Goal: Ask a question: Seek information or help from site administrators or community

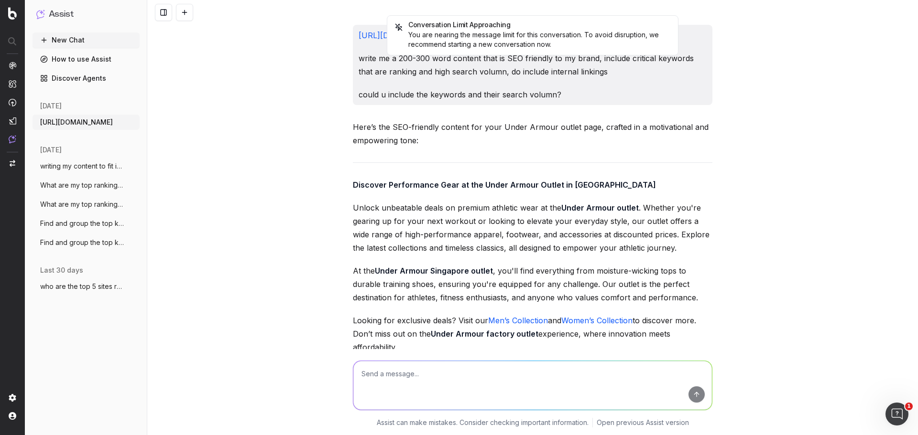
drag, startPoint x: 793, startPoint y: 36, endPoint x: 781, endPoint y: 63, distance: 30.1
click at [792, 40] on div "Conversation Limit Approaching You are nearing the message limit for this conve…" at bounding box center [532, 217] width 771 height 435
click at [796, 49] on div "Conversation Limit Approaching You are nearing the message limit for this conve…" at bounding box center [532, 217] width 771 height 435
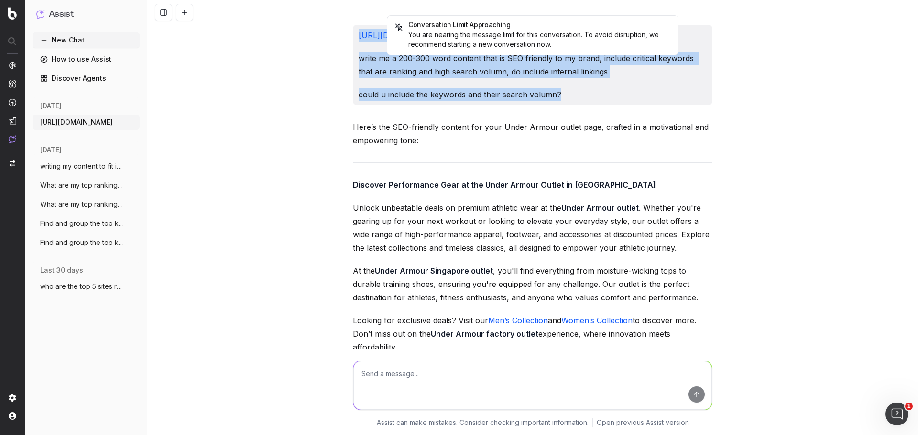
drag, startPoint x: 573, startPoint y: 92, endPoint x: 354, endPoint y: 30, distance: 228.0
click at [354, 30] on div "[URL][DOMAIN_NAME] write me a 200-300 word content that is SEO friendly to my b…" at bounding box center [532, 65] width 359 height 80
copy div "[URL][DOMAIN_NAME] write me a 200-300 word content that is SEO friendly to my b…"
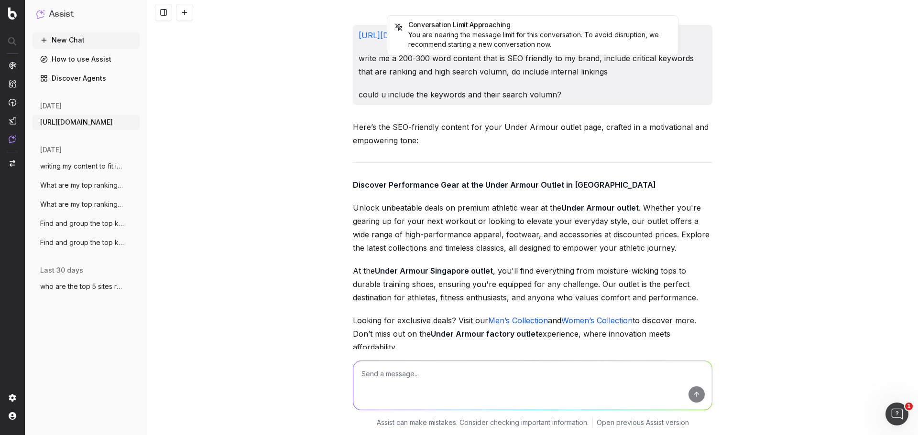
click at [225, 154] on div "Conversation Limit Approaching You are nearing the message limit for this conve…" at bounding box center [532, 217] width 771 height 435
click at [88, 44] on button "New Chat" at bounding box center [86, 40] width 107 height 15
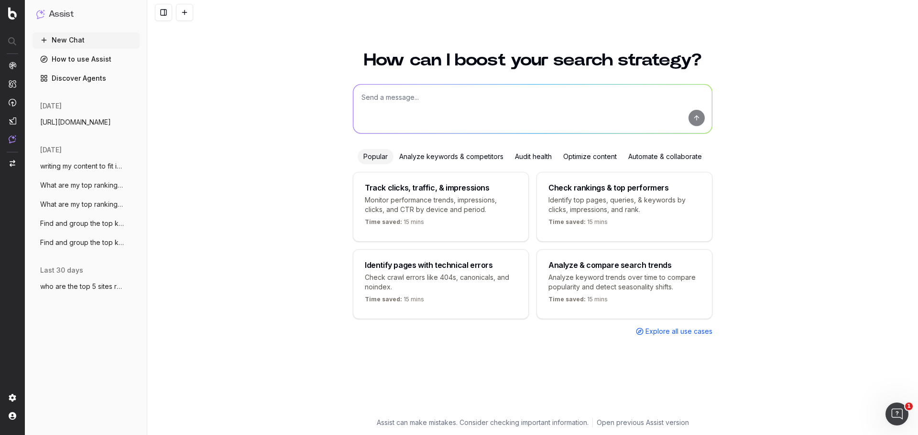
click at [491, 111] on textarea at bounding box center [532, 109] width 358 height 49
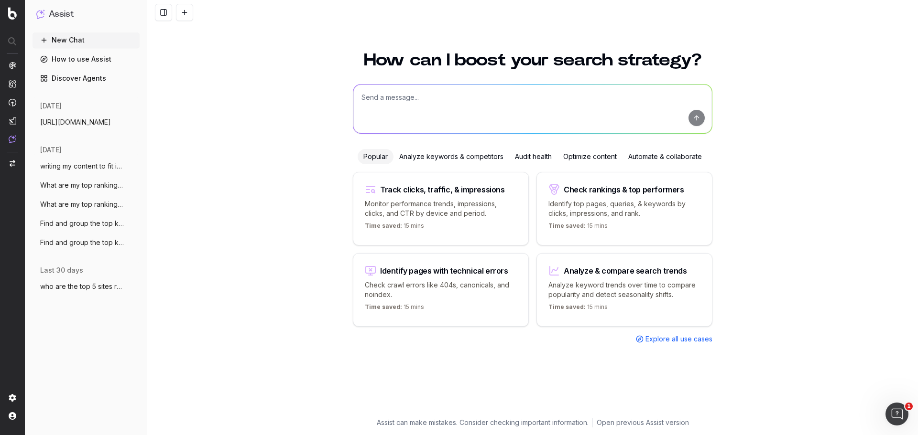
paste textarea "[URL][DOMAIN_NAME] write me a 200-300 word content that is SEO friendly to my b…"
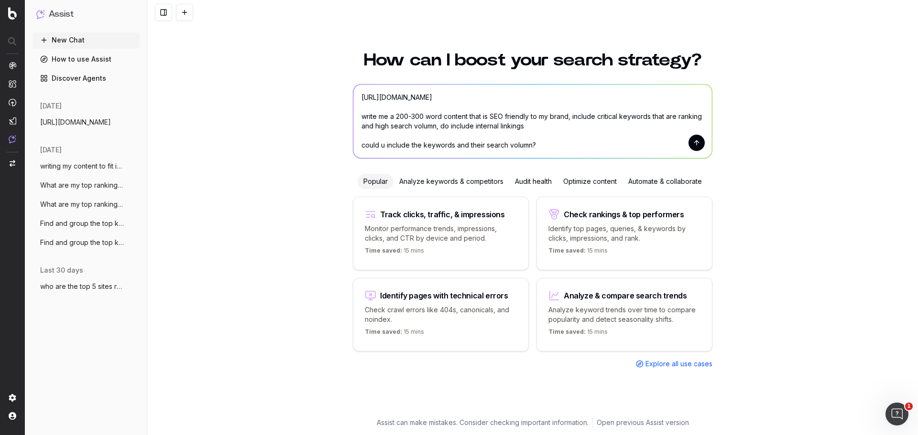
drag, startPoint x: 536, startPoint y: 97, endPoint x: 238, endPoint y: 81, distance: 298.7
click at [238, 81] on div "How can I boost your search strategy? [URL][DOMAIN_NAME] write me a 200-300 wor…" at bounding box center [532, 237] width 771 height 395
paste textarea "mens/sports/pickleball/?start=48&sz=12"
click at [239, 81] on div "How can I boost your search strategy? [URL][DOMAIN_NAME] write me a 200-300 wor…" at bounding box center [532, 237] width 771 height 395
drag, startPoint x: 490, startPoint y: 118, endPoint x: 354, endPoint y: 118, distance: 136.2
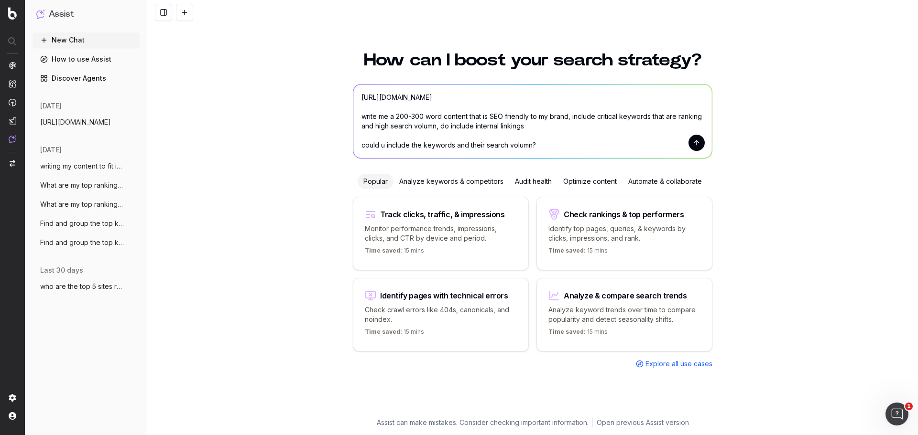
click at [354, 118] on textarea "[URL][DOMAIN_NAME] write me a 200-300 word content that is SEO friendly to my b…" at bounding box center [532, 122] width 358 height 74
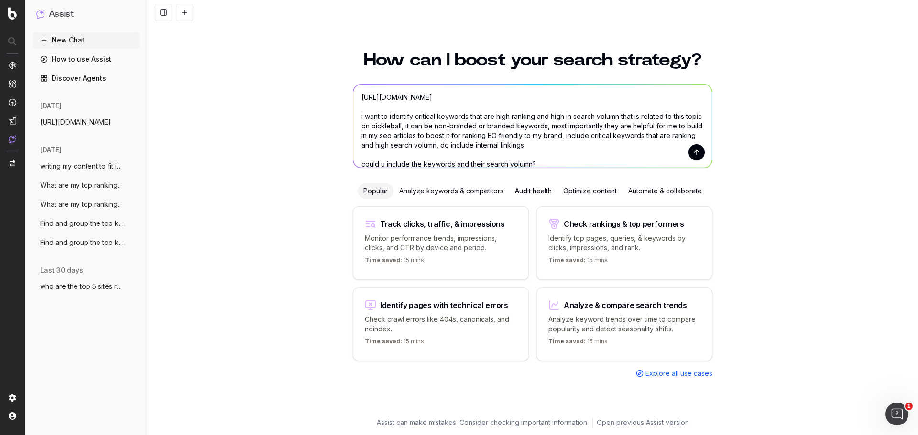
drag, startPoint x: 555, startPoint y: 171, endPoint x: 536, endPoint y: 147, distance: 30.3
click at [536, 146] on div "How can I boost your search strategy? [URL][DOMAIN_NAME] i want to identify cri…" at bounding box center [532, 229] width 367 height 378
drag, startPoint x: 540, startPoint y: 163, endPoint x: 513, endPoint y: 132, distance: 40.0
click at [513, 132] on textarea "[URL][DOMAIN_NAME] i want to identify critical keywords that are high ranking a…" at bounding box center [532, 126] width 358 height 83
type textarea "[URL][DOMAIN_NAME] i want to identify critical keywords that are high ranking a…"
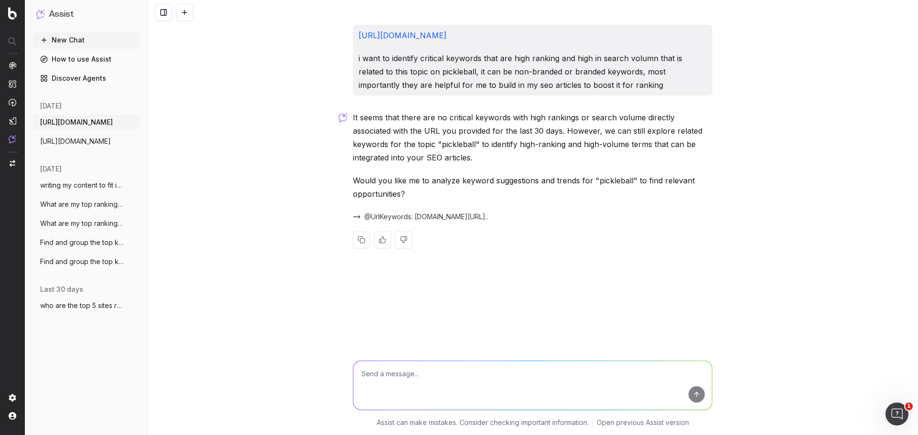
click at [433, 381] on textarea at bounding box center [532, 385] width 358 height 49
type textarea "okay"
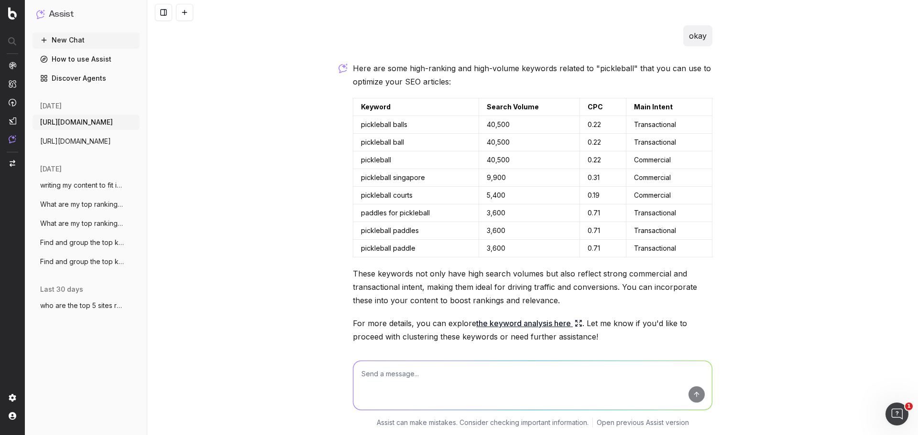
scroll to position [239, 0]
click at [448, 375] on textarea at bounding box center [532, 385] width 358 height 49
type textarea "H"
type textarea "W"
type textarea "THE PAGE INCLUDE LIKE CLOTHINGS, ACCORIES RELATED TO PICKEBALL, ANY KEYWORDS WE…"
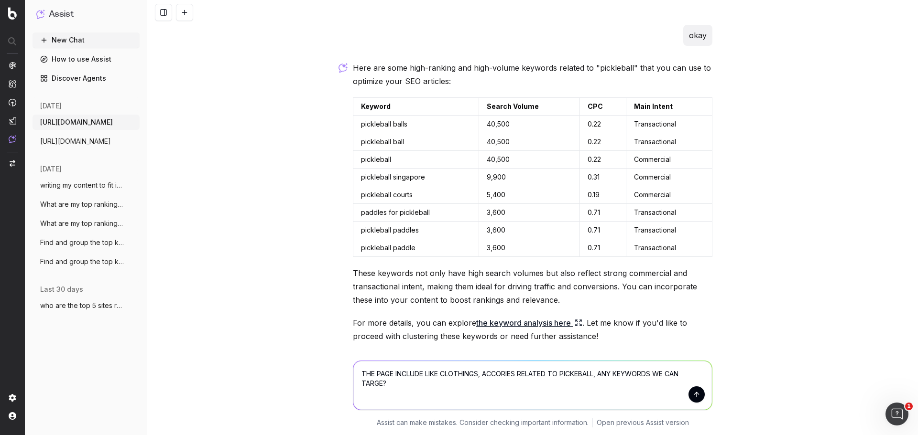
click at [695, 399] on button "submit" at bounding box center [696, 395] width 16 height 16
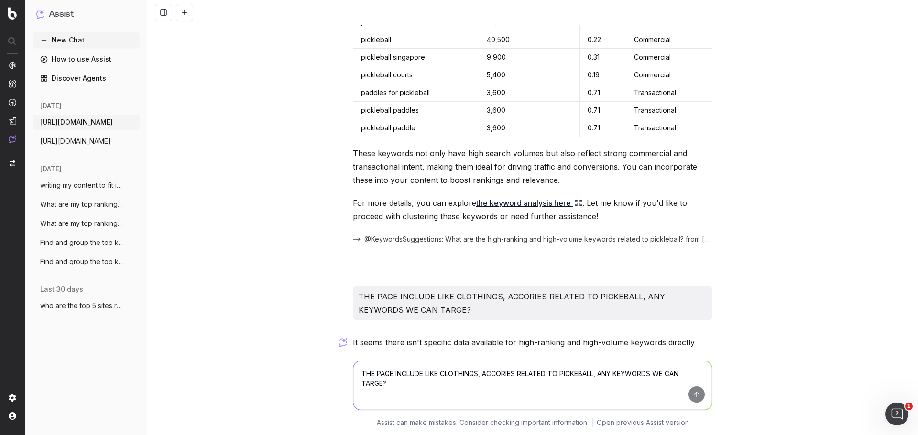
scroll to position [485, 0]
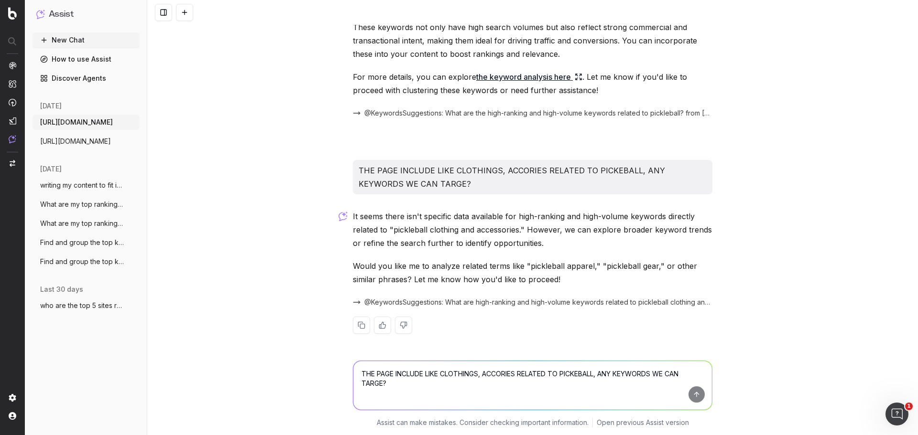
click at [508, 376] on textarea "THE PAGE INCLUDE LIKE CLOTHINGS, ACCORIES RELATED TO PICKEBALL, ANY KEYWORDS WE…" at bounding box center [532, 385] width 358 height 49
type textarea "YUP"
click at [698, 394] on button "submit" at bounding box center [696, 395] width 16 height 16
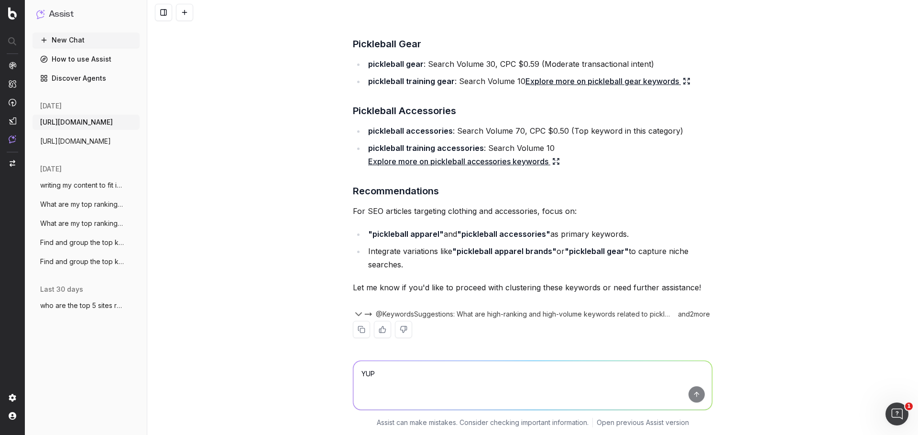
scroll to position [1009, 0]
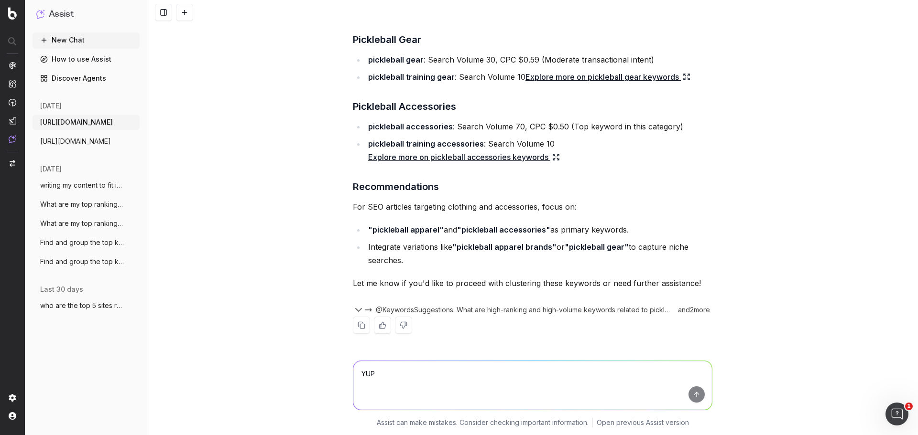
click at [574, 383] on textarea "YUP" at bounding box center [532, 385] width 358 height 49
click at [402, 380] on textarea "YUP" at bounding box center [532, 385] width 358 height 49
type textarea "can u help me find a few keywords, give me in atable form"
click at [692, 391] on button "submit" at bounding box center [696, 395] width 16 height 16
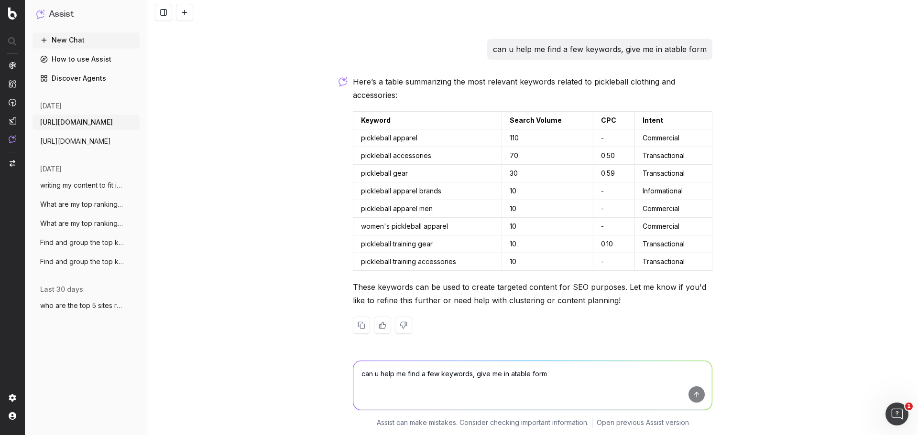
scroll to position [1320, 0]
